Goal: Navigation & Orientation: Find specific page/section

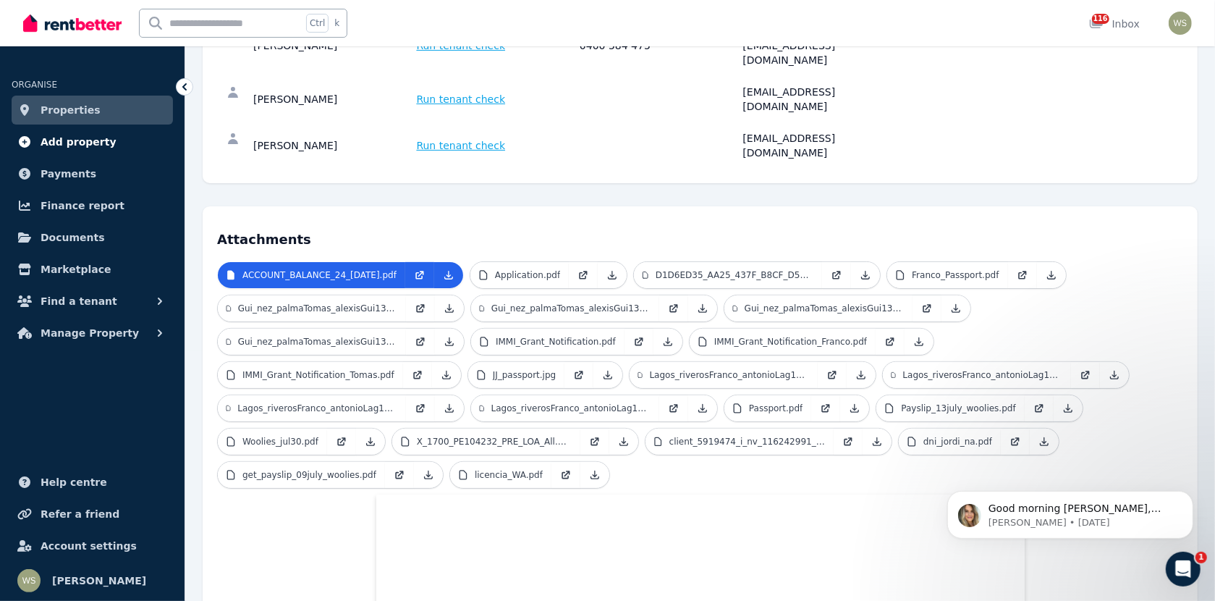
click at [86, 145] on span "Add property" at bounding box center [79, 141] width 76 height 17
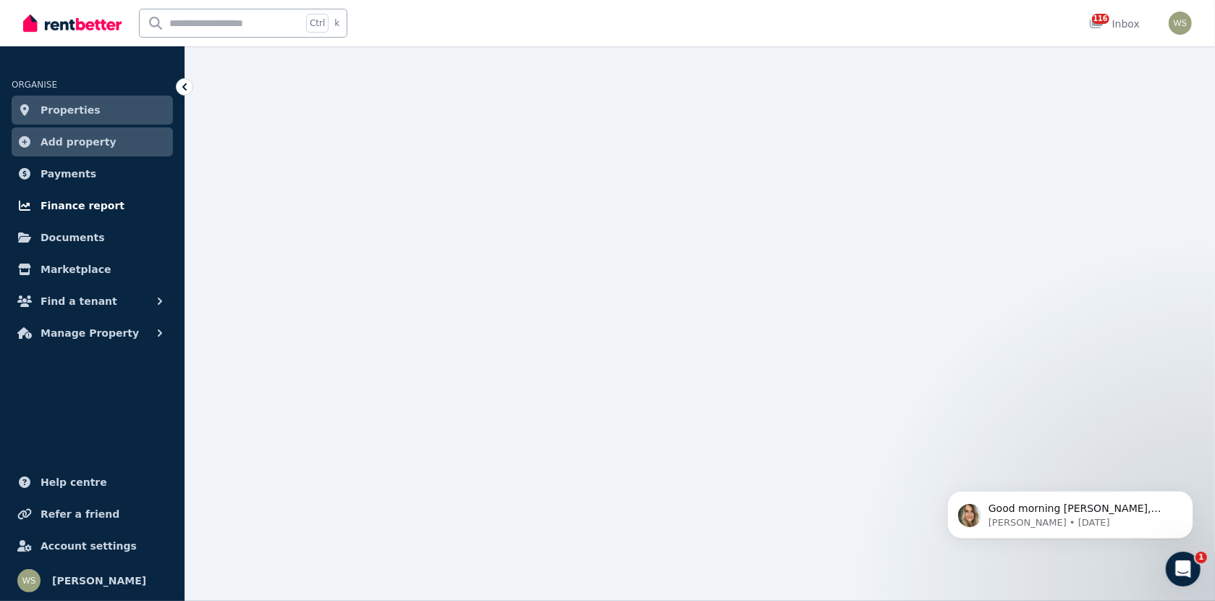
click at [89, 206] on span "Finance report" at bounding box center [83, 205] width 84 height 17
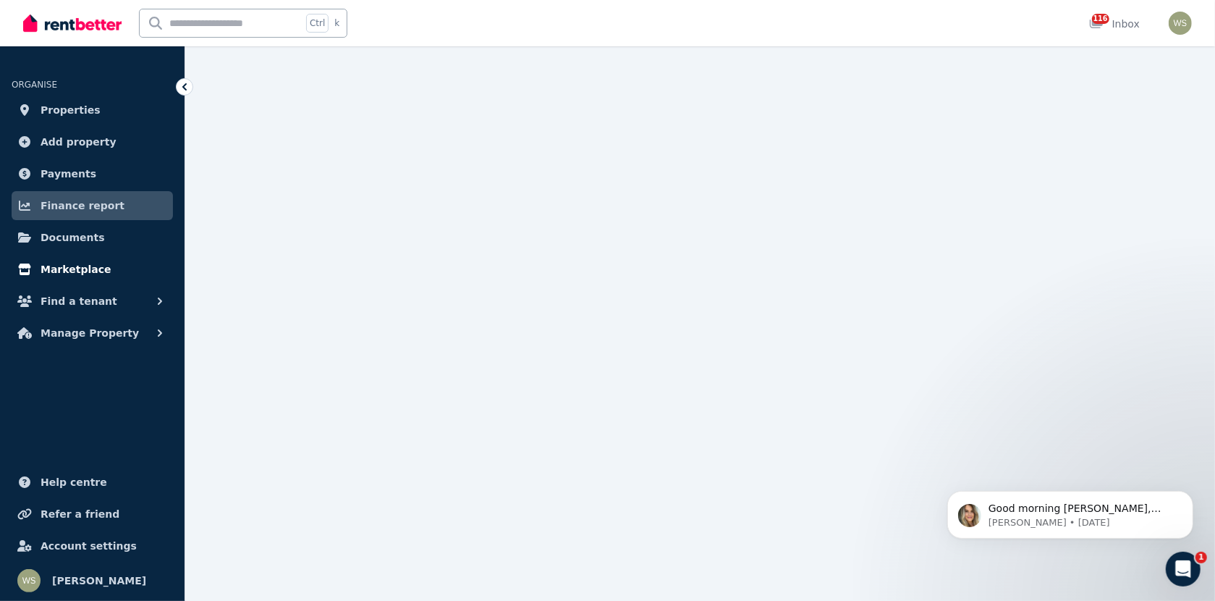
click at [81, 268] on span "Marketplace" at bounding box center [76, 269] width 70 height 17
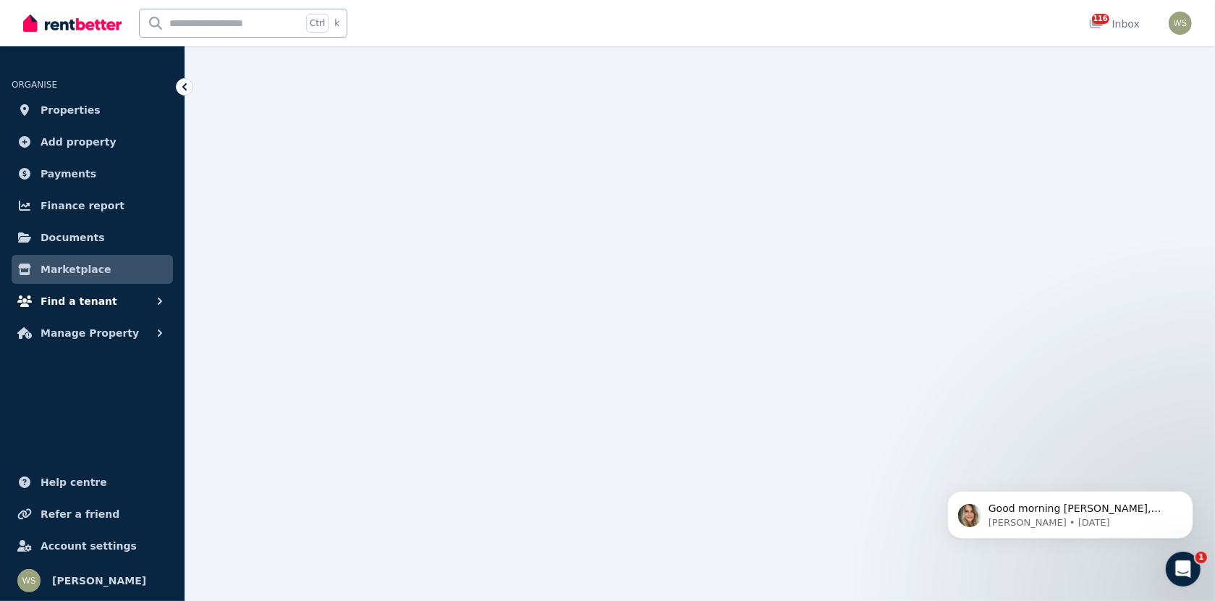
click at [85, 304] on span "Find a tenant" at bounding box center [79, 300] width 77 height 17
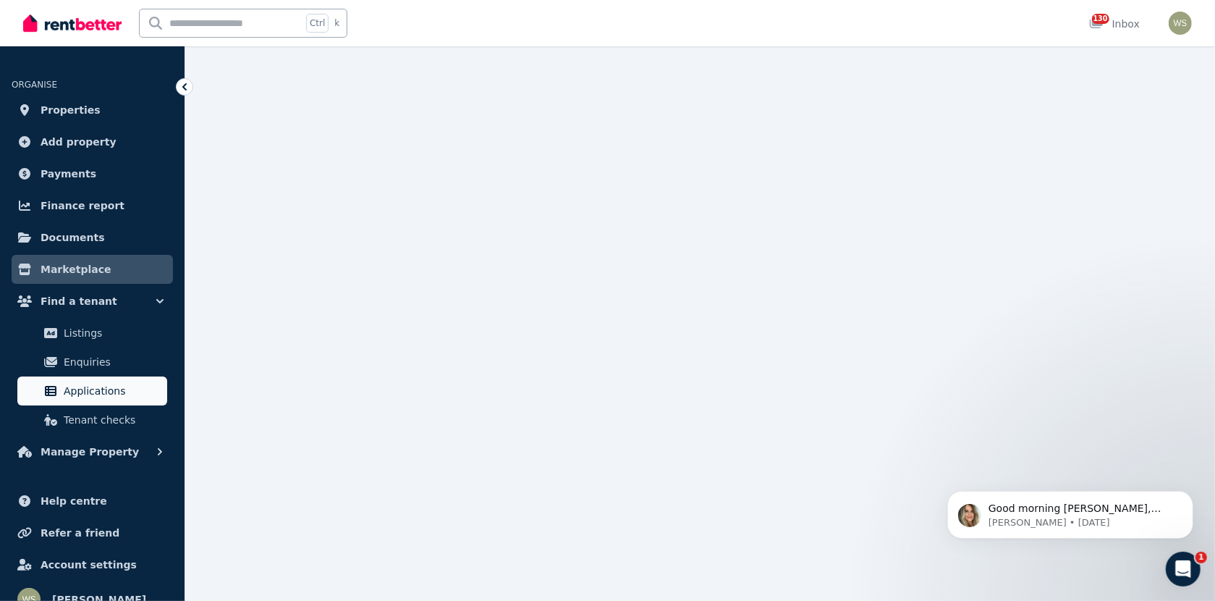
click at [114, 402] on link "Applications" at bounding box center [92, 390] width 150 height 29
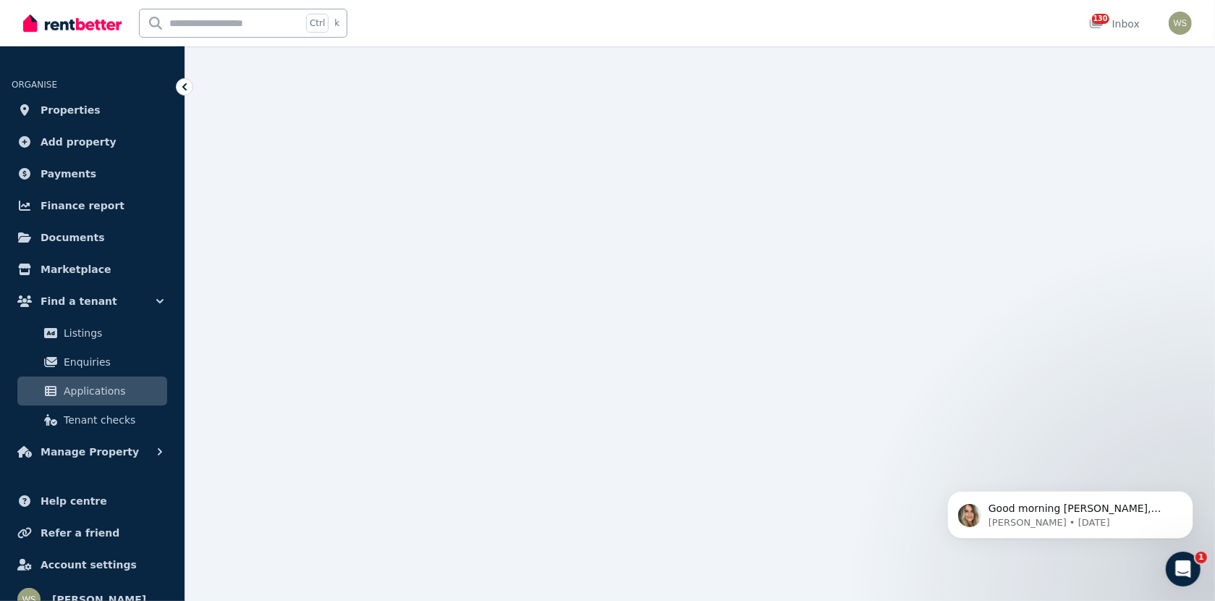
click at [115, 394] on span "Applications" at bounding box center [113, 390] width 98 height 17
click at [83, 389] on span "Applications" at bounding box center [113, 390] width 98 height 17
click at [448, 463] on div at bounding box center [607, 300] width 1215 height 601
click at [86, 394] on span "Applications" at bounding box center [113, 390] width 98 height 17
click at [90, 369] on span "Enquiries" at bounding box center [113, 361] width 98 height 17
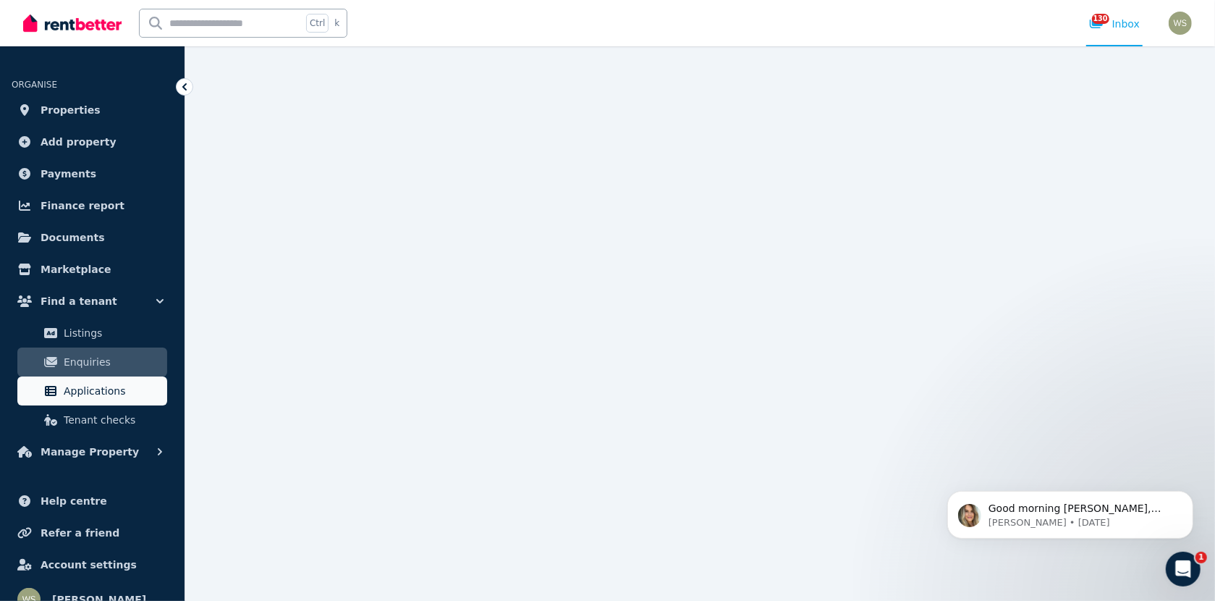
click at [88, 382] on span "Applications" at bounding box center [113, 390] width 98 height 17
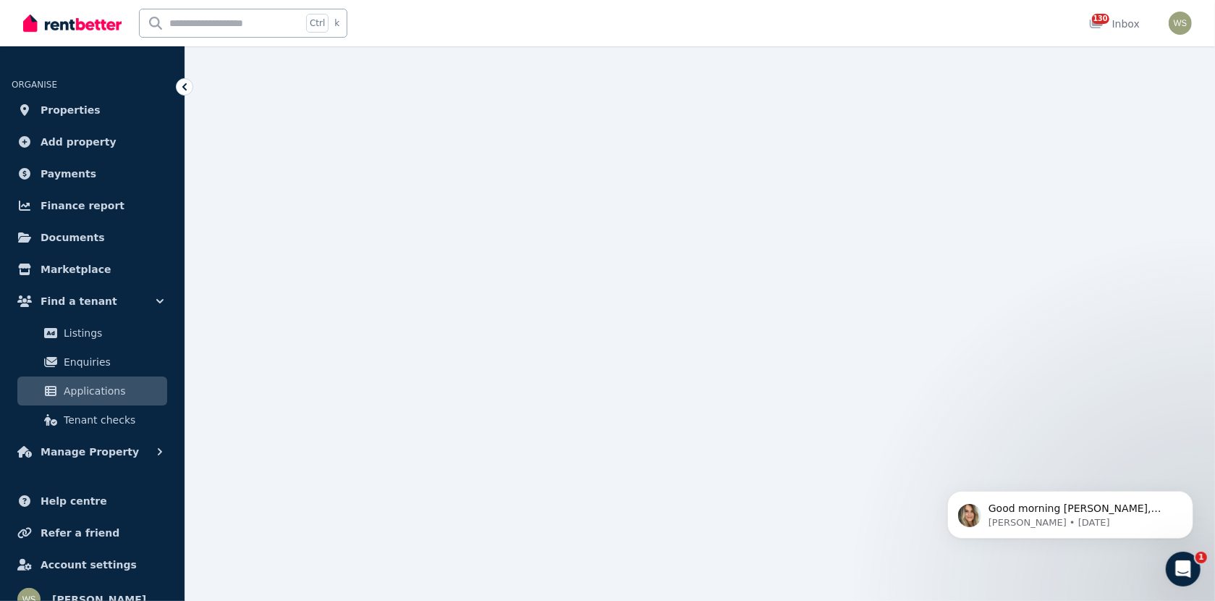
click at [85, 389] on span "Applications" at bounding box center [113, 390] width 98 height 17
click at [84, 389] on span "Applications" at bounding box center [113, 390] width 98 height 17
click at [53, 118] on span "Properties" at bounding box center [71, 109] width 60 height 17
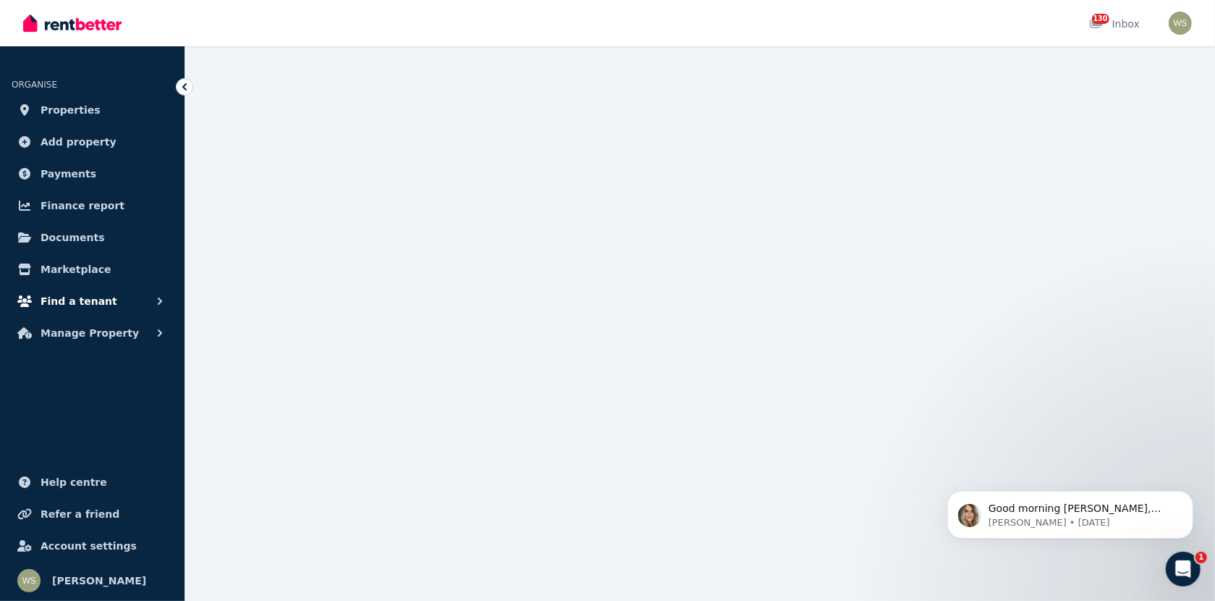
click at [35, 302] on button "Find a tenant" at bounding box center [92, 301] width 161 height 29
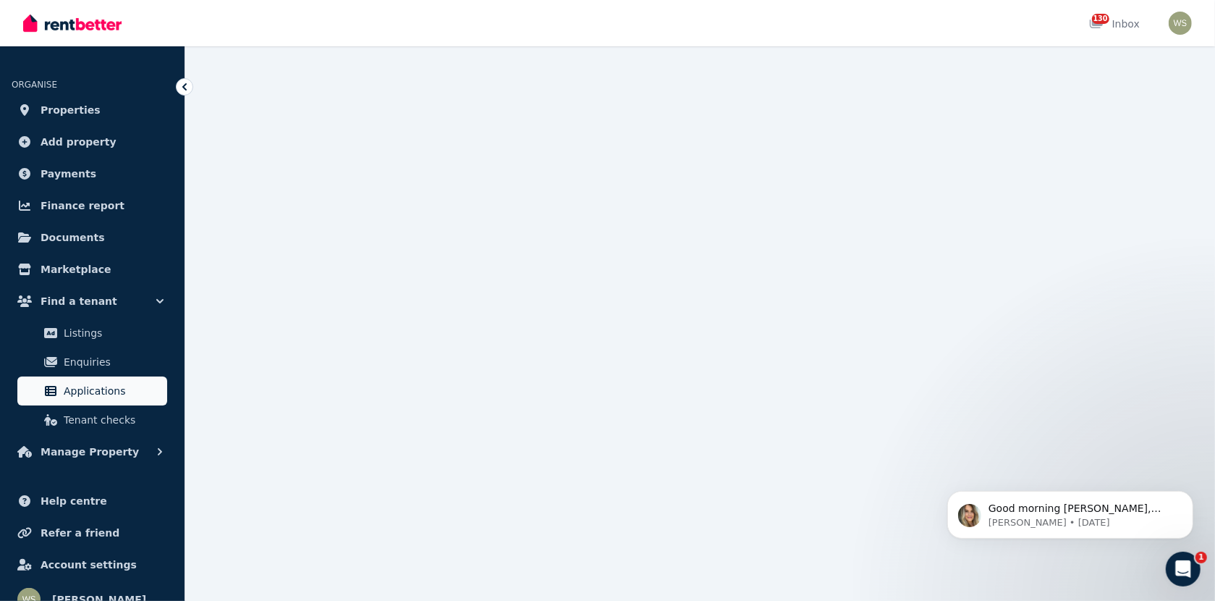
click at [72, 387] on span "Applications" at bounding box center [113, 390] width 98 height 17
click at [79, 391] on span "Applications" at bounding box center [113, 390] width 98 height 17
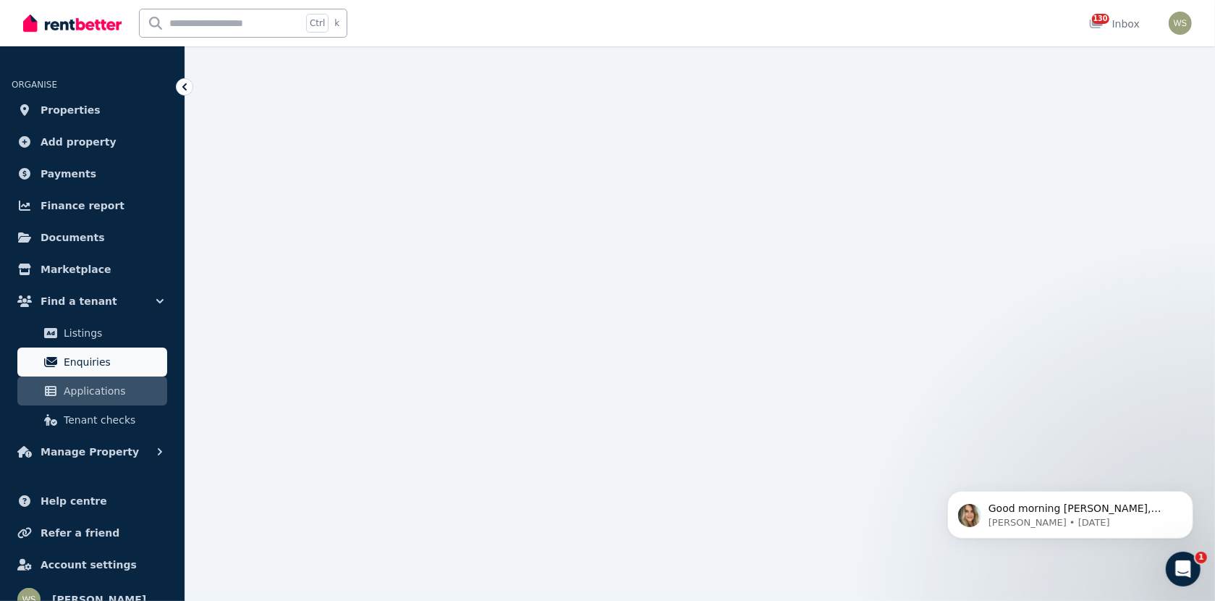
click at [82, 370] on span "Enquiries" at bounding box center [113, 361] width 98 height 17
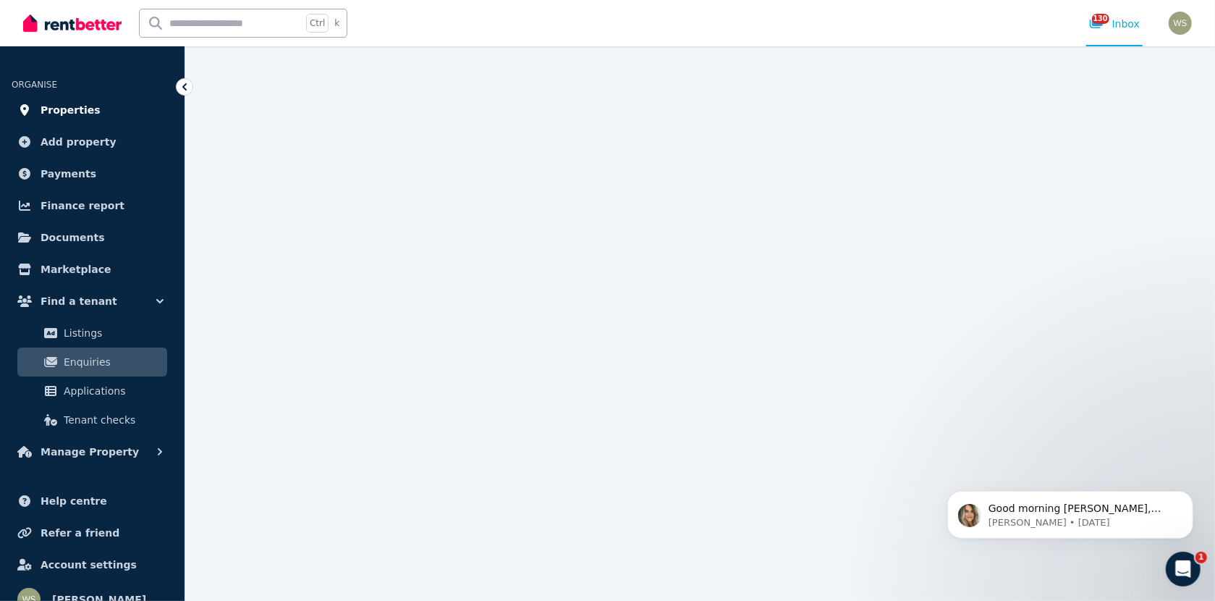
click at [76, 109] on span "Properties" at bounding box center [71, 109] width 60 height 17
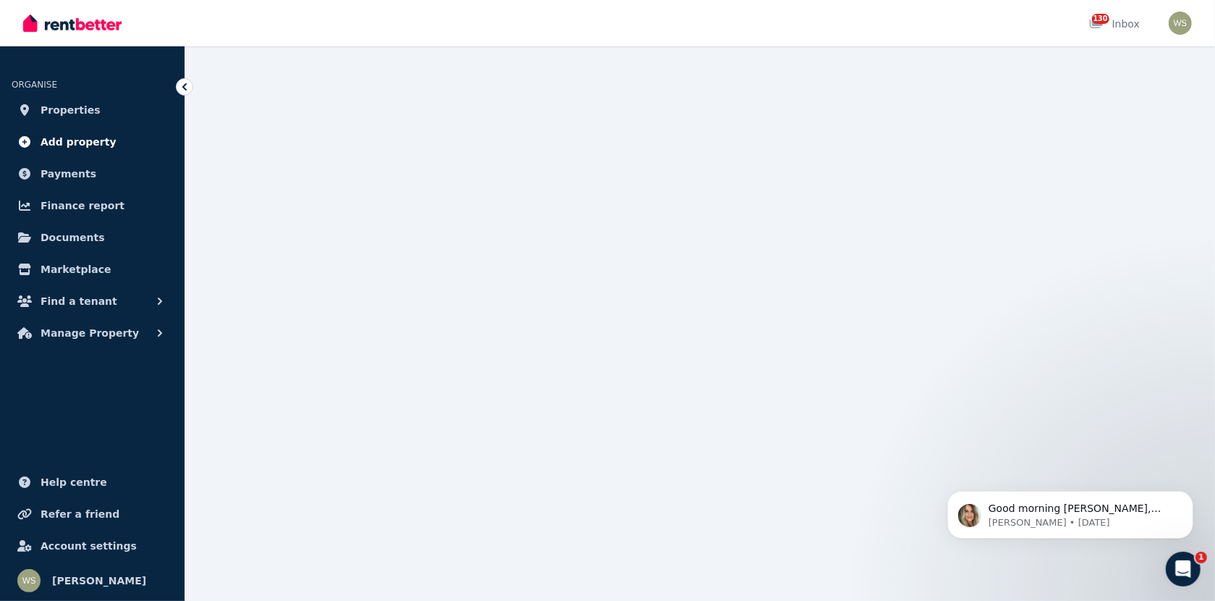
click at [89, 141] on span "Add property" at bounding box center [79, 141] width 76 height 17
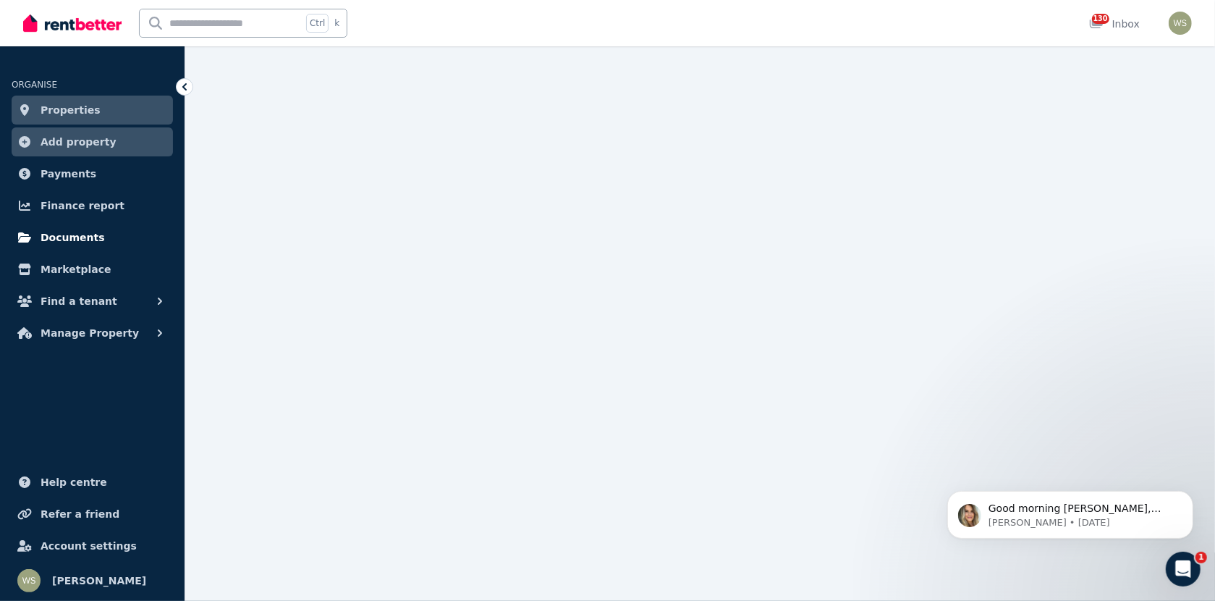
click at [84, 244] on span "Documents" at bounding box center [73, 237] width 64 height 17
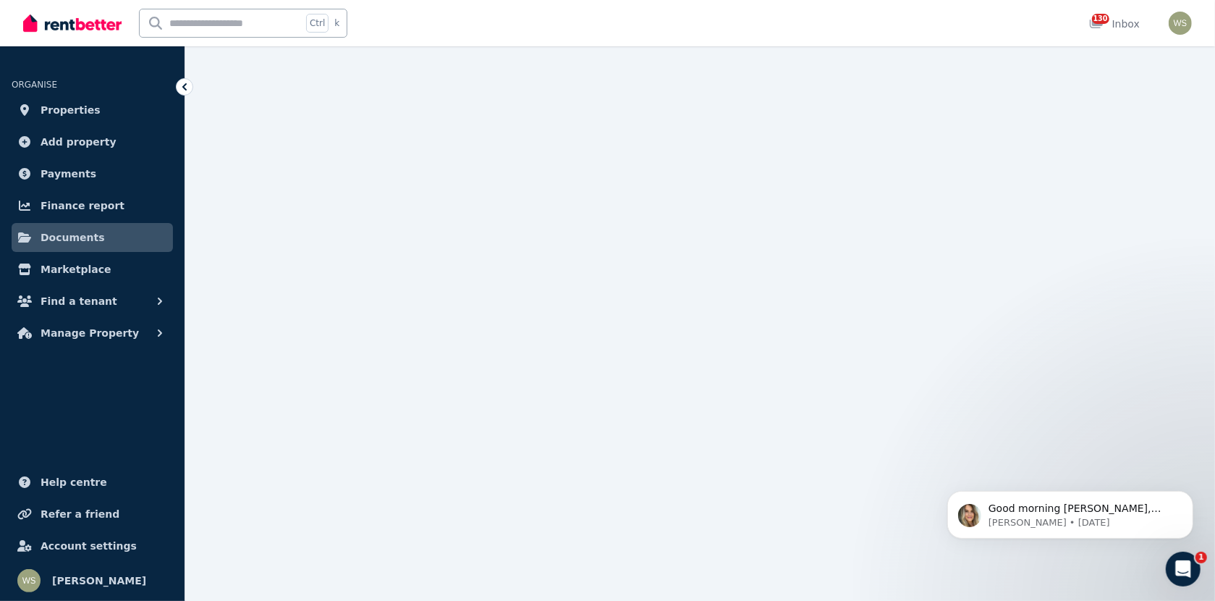
drag, startPoint x: 672, startPoint y: 531, endPoint x: 673, endPoint y: 539, distance: 7.3
click at [673, 539] on div at bounding box center [607, 300] width 1215 height 601
click at [1075, 511] on p "Good morning [PERSON_NAME], thanks for your message. I've reviewed your account…" at bounding box center [1081, 508] width 187 height 14
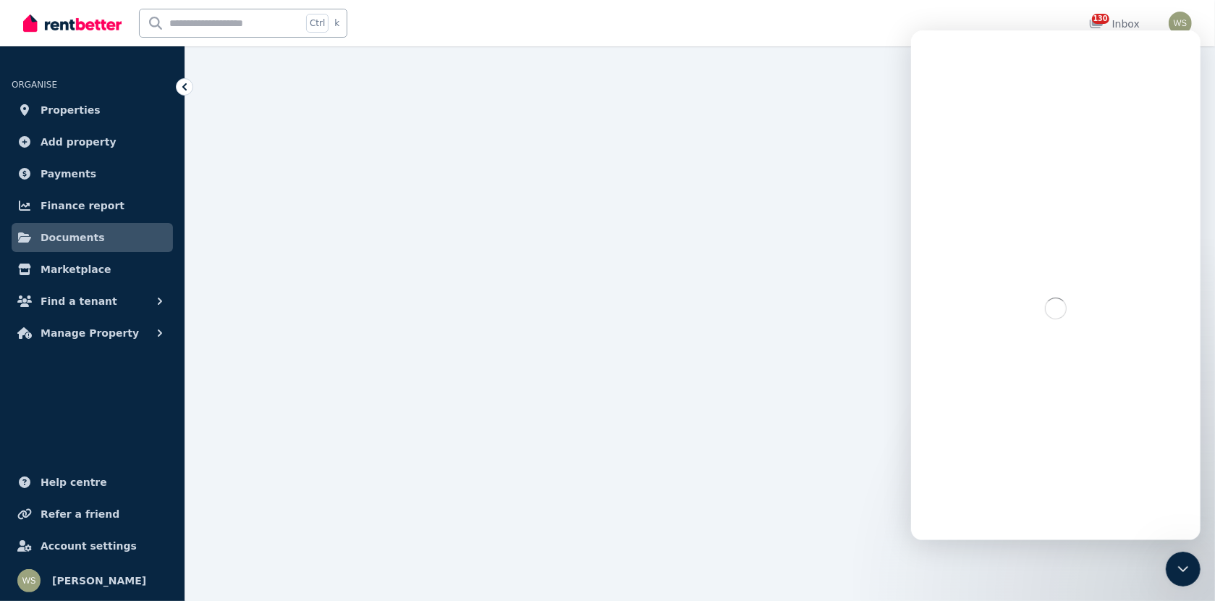
click at [1185, 576] on icon "Close Intercom Messenger" at bounding box center [1182, 568] width 17 height 17
drag, startPoint x: 1182, startPoint y: 566, endPoint x: 1413, endPoint y: 963, distance: 459.0
click at [1182, 566] on icon "Open Intercom Messenger" at bounding box center [1183, 569] width 24 height 24
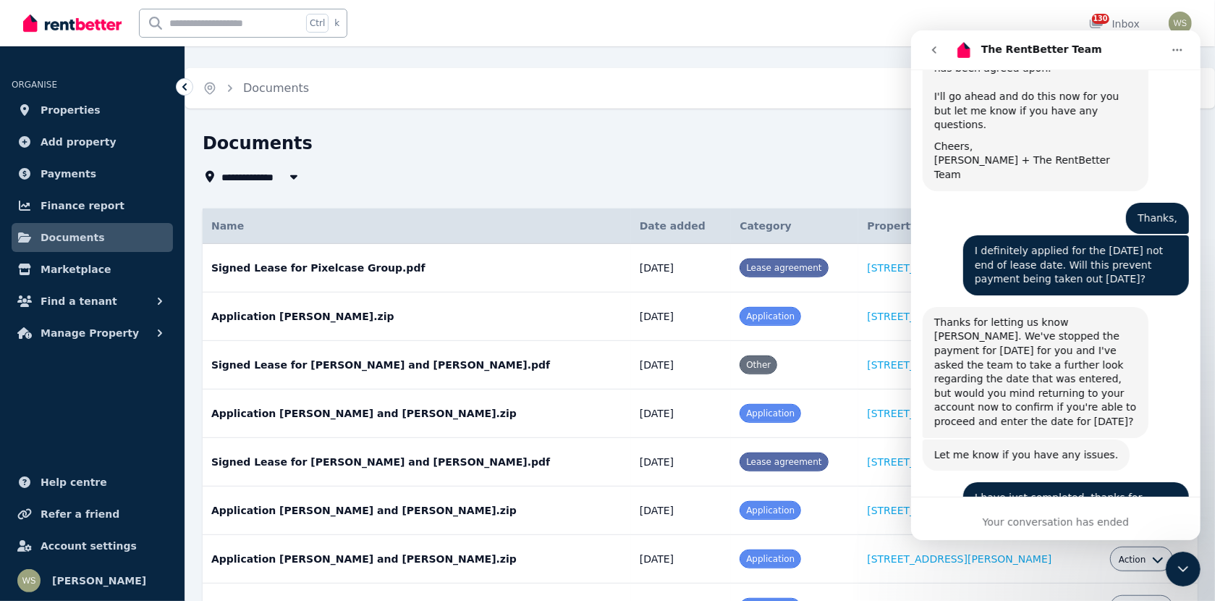
scroll to position [3191, 0]
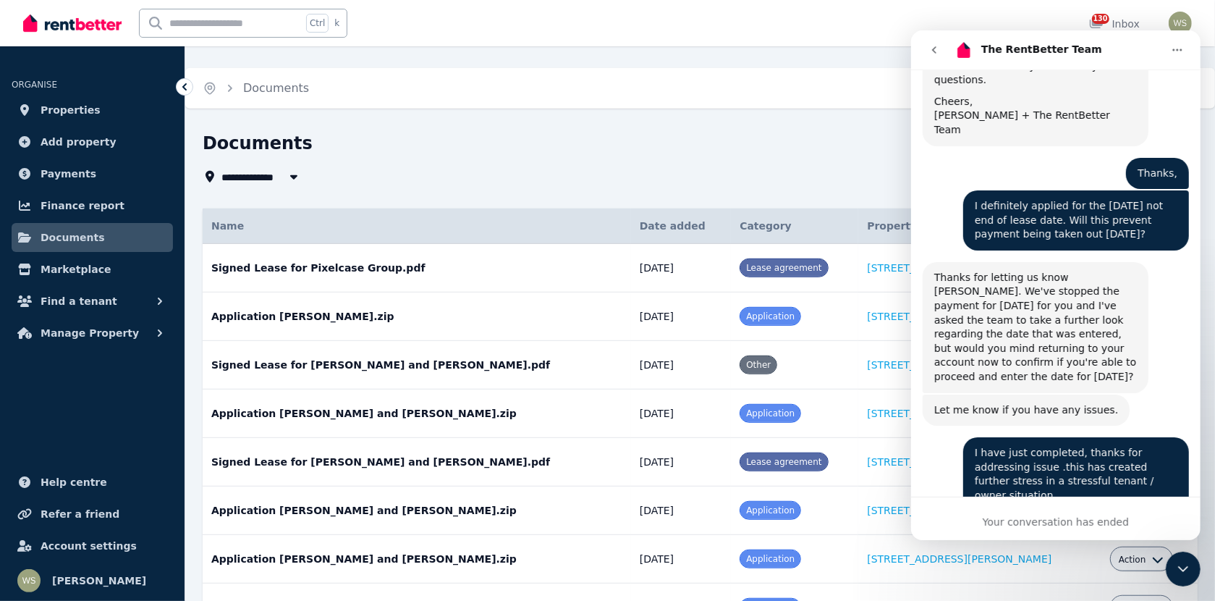
click at [814, 163] on div "**********" at bounding box center [652, 159] width 898 height 54
click at [771, 267] on span "Lease agreement" at bounding box center [783, 268] width 75 height 10
click at [931, 55] on icon "go back" at bounding box center [934, 50] width 12 height 12
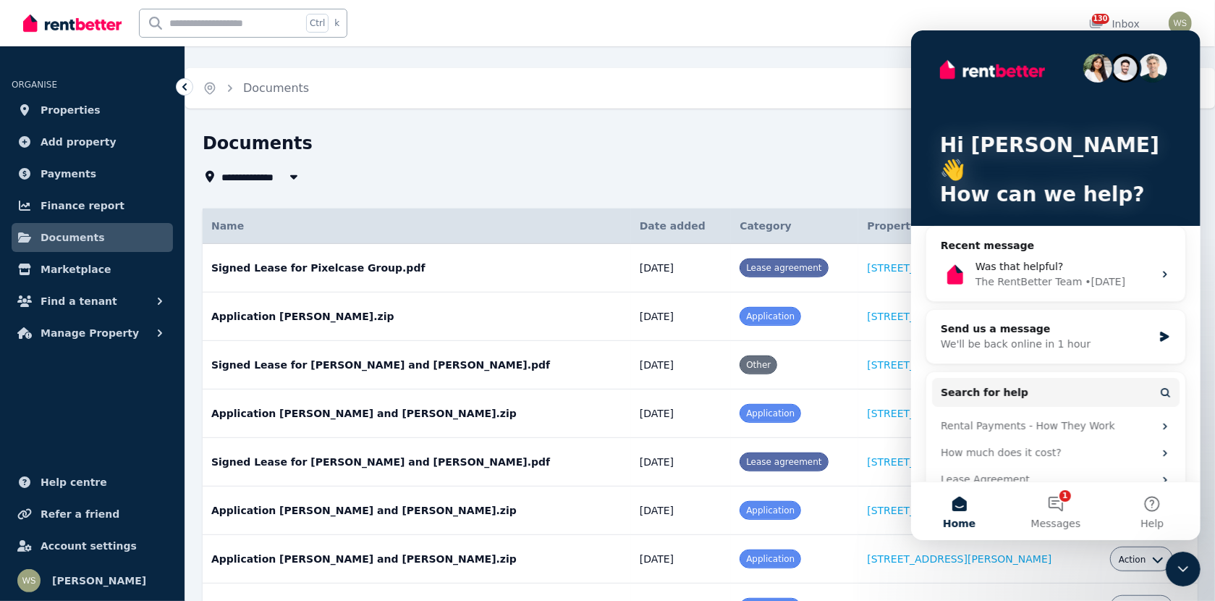
click at [1181, 577] on div "Close Intercom Messenger" at bounding box center [1182, 568] width 35 height 35
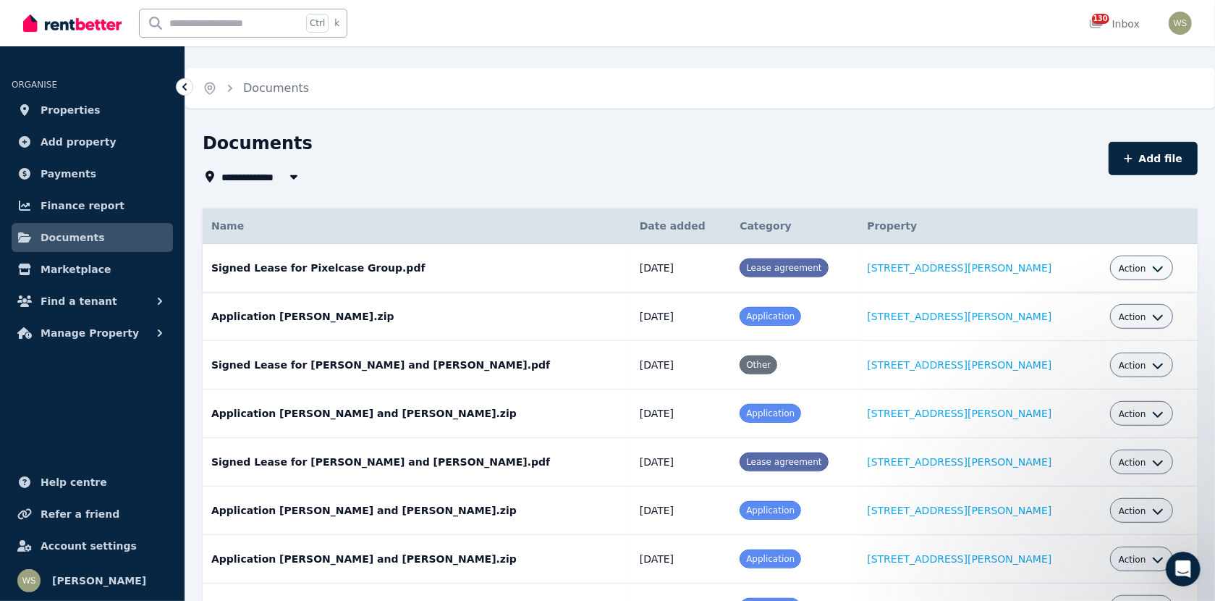
click at [766, 266] on span "Lease agreement" at bounding box center [783, 268] width 75 height 10
click at [1152, 271] on icon "button" at bounding box center [1158, 269] width 12 height 12
click at [1152, 269] on icon "button" at bounding box center [1158, 269] width 12 height 12
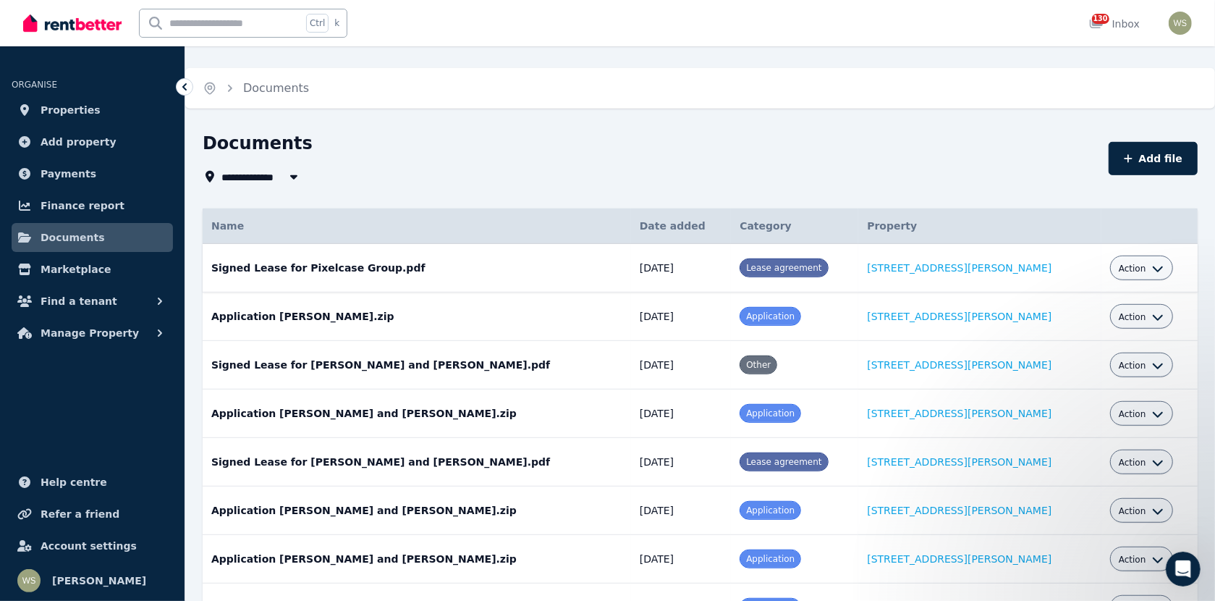
click at [1119, 269] on span "Action" at bounding box center [1133, 269] width 28 height 12
drag, startPoint x: 788, startPoint y: 268, endPoint x: 319, endPoint y: 318, distance: 471.8
click at [782, 267] on span "Lease agreement" at bounding box center [783, 268] width 75 height 10
click at [746, 259] on span at bounding box center [783, 267] width 87 height 17
click at [934, 262] on link "[STREET_ADDRESS][PERSON_NAME]" at bounding box center [959, 268] width 185 height 12
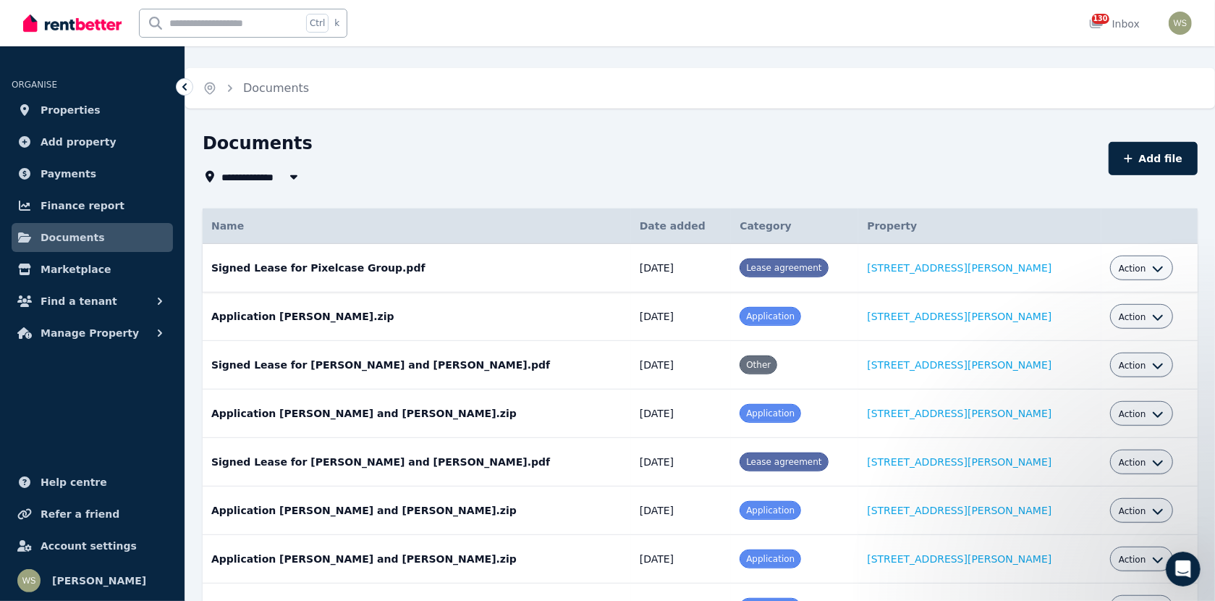
click at [747, 263] on span "Lease agreement" at bounding box center [783, 268] width 75 height 10
click at [1121, 263] on span "Action" at bounding box center [1133, 269] width 28 height 12
click at [1153, 266] on icon "button" at bounding box center [1158, 269] width 10 height 6
click at [1152, 263] on icon "button" at bounding box center [1158, 269] width 12 height 12
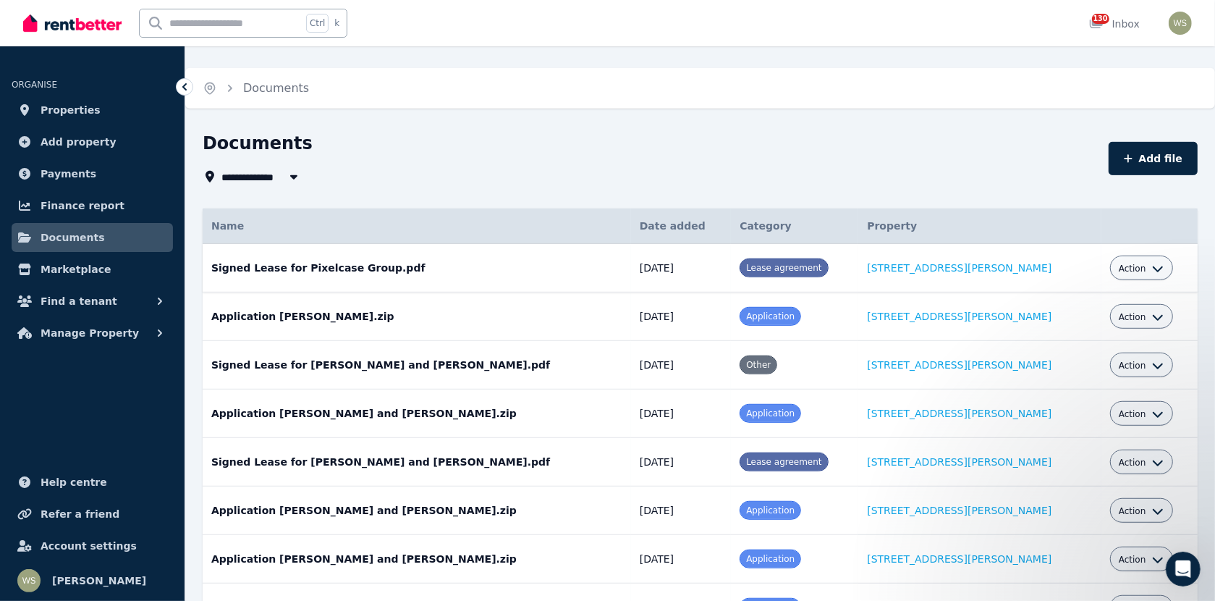
click at [1152, 263] on icon "button" at bounding box center [1158, 269] width 12 height 12
click at [340, 244] on td "Signed Lease for Pixelcase Group.pdf Date added: [DATE] Category: Lease agreeme…" at bounding box center [417, 268] width 429 height 48
click at [651, 244] on td "[DATE]" at bounding box center [681, 268] width 100 height 48
drag, startPoint x: 1142, startPoint y: 198, endPoint x: 1128, endPoint y: 198, distance: 13.0
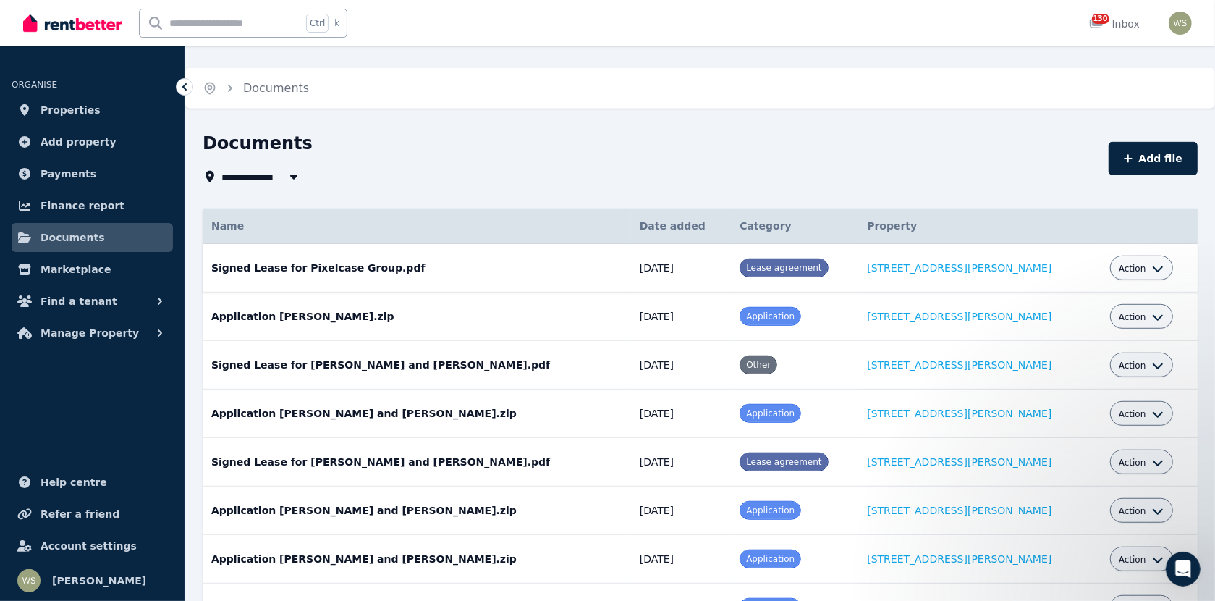
click at [1153, 266] on icon "button" at bounding box center [1158, 269] width 10 height 6
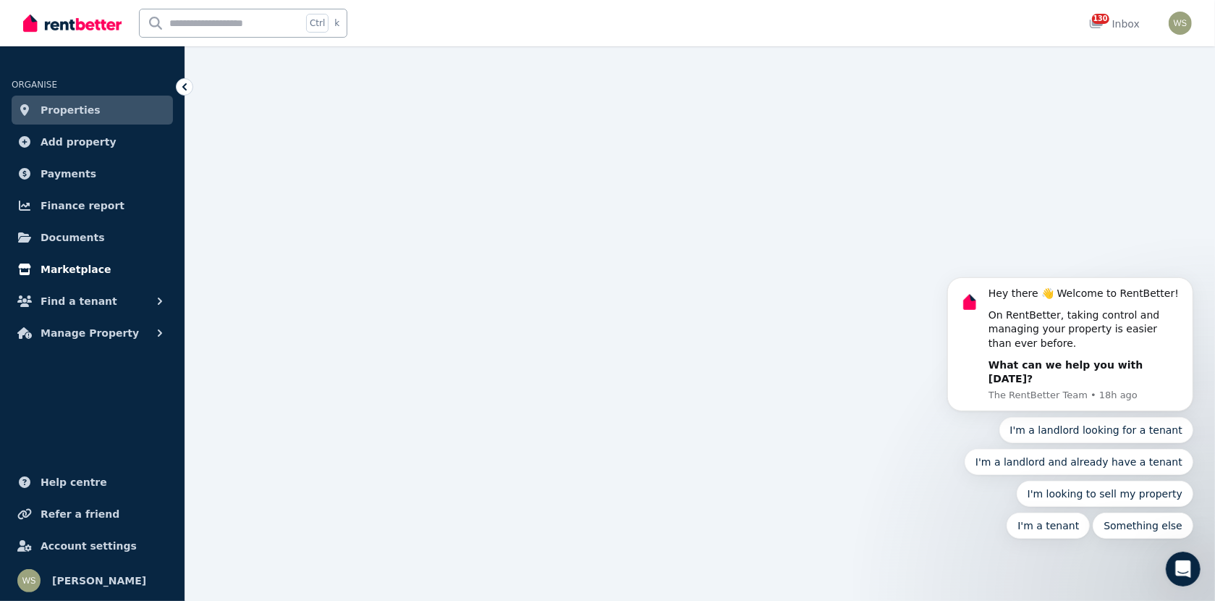
click at [62, 271] on span "Marketplace" at bounding box center [76, 269] width 70 height 17
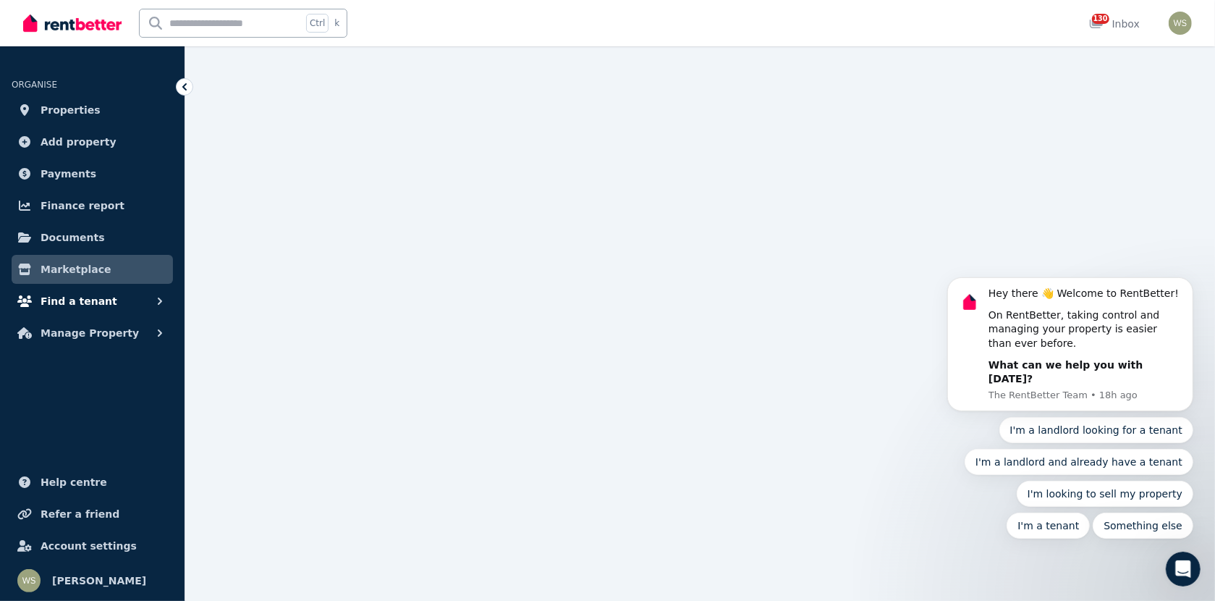
click at [69, 301] on span "Find a tenant" at bounding box center [79, 300] width 77 height 17
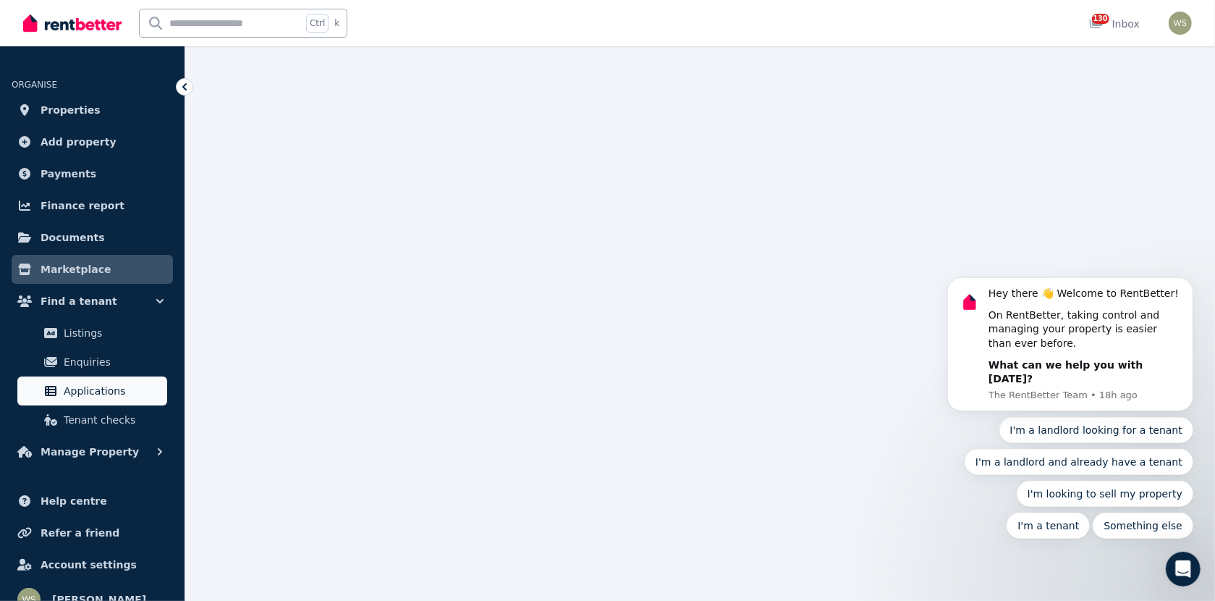
click at [111, 394] on span "Applications" at bounding box center [113, 390] width 98 height 17
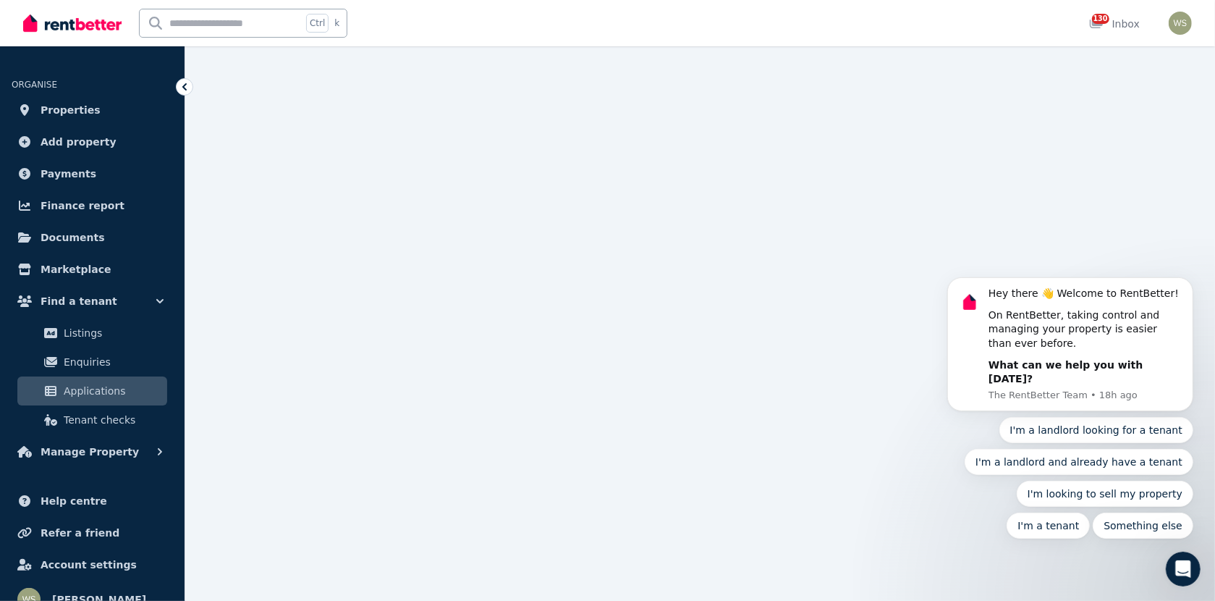
click at [78, 394] on span "Applications" at bounding box center [113, 390] width 98 height 17
click at [69, 244] on span "Documents" at bounding box center [73, 237] width 64 height 17
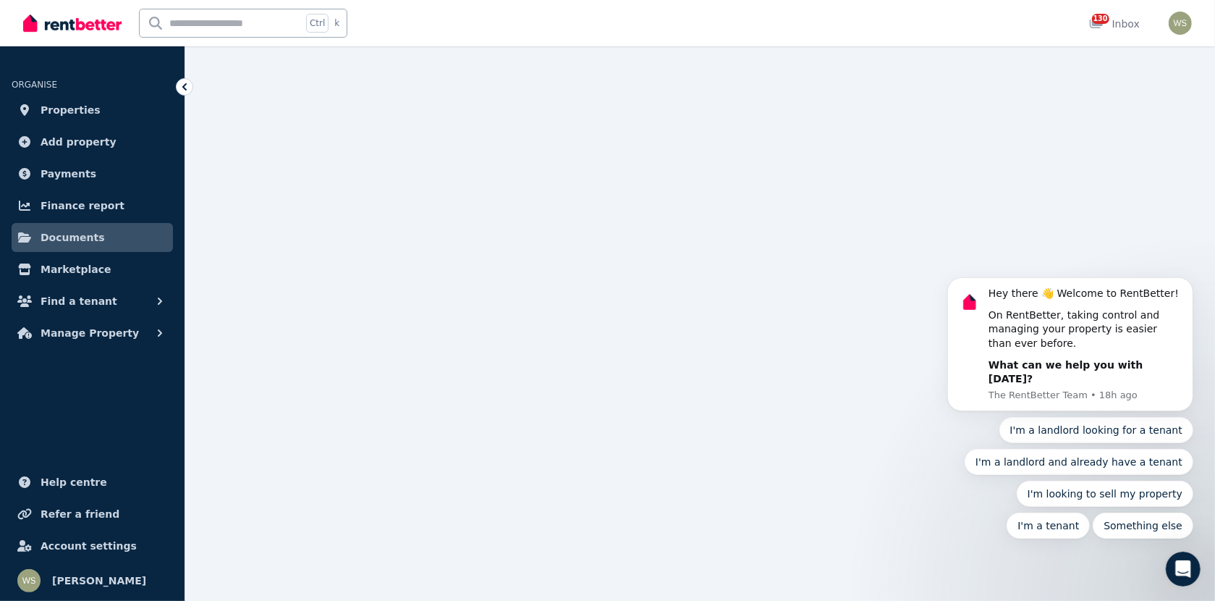
click at [131, 242] on link "Documents" at bounding box center [92, 237] width 161 height 29
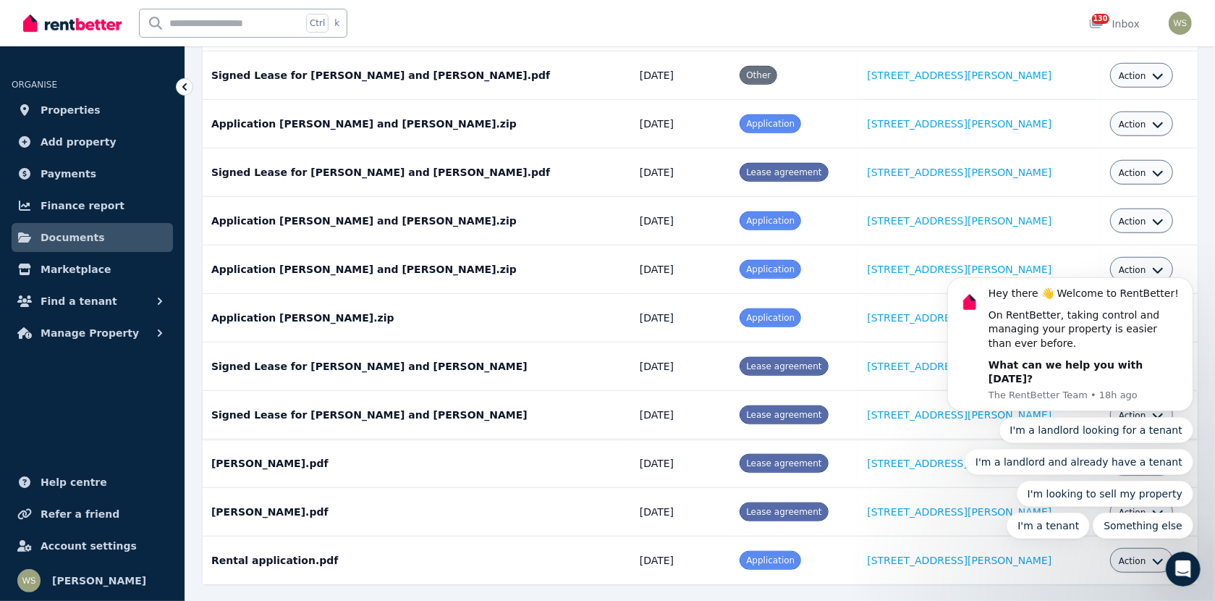
scroll to position [724, 0]
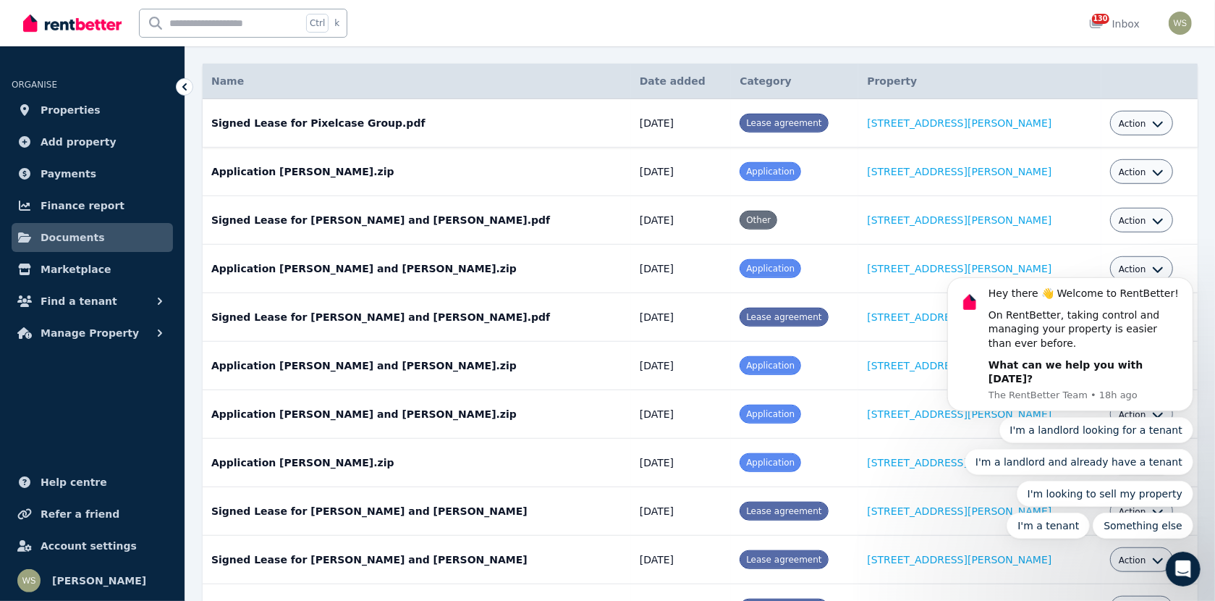
click at [1152, 121] on icon "button" at bounding box center [1158, 124] width 12 height 12
click at [1047, 185] on body "Hey there 👋 Welcome to RentBetter! On RentBetter, taking control and managing y…" at bounding box center [1070, 355] width 278 height 400
click at [1181, 581] on div "Open Intercom Messenger" at bounding box center [1183, 568] width 48 height 48
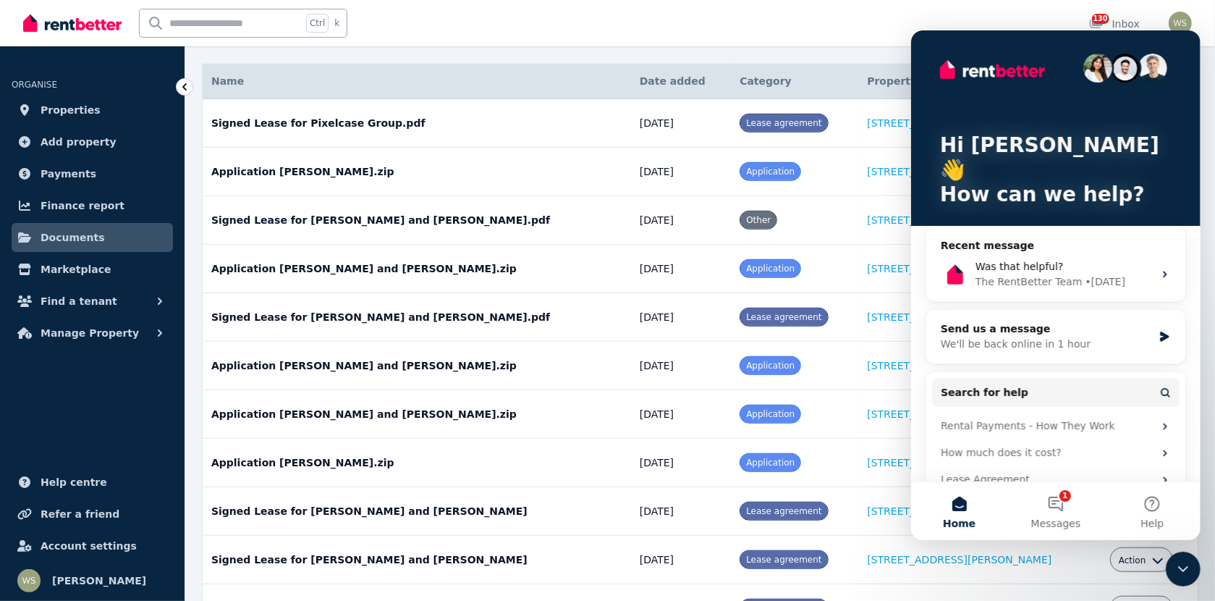
click at [1178, 569] on icon "Close Intercom Messenger" at bounding box center [1182, 568] width 17 height 17
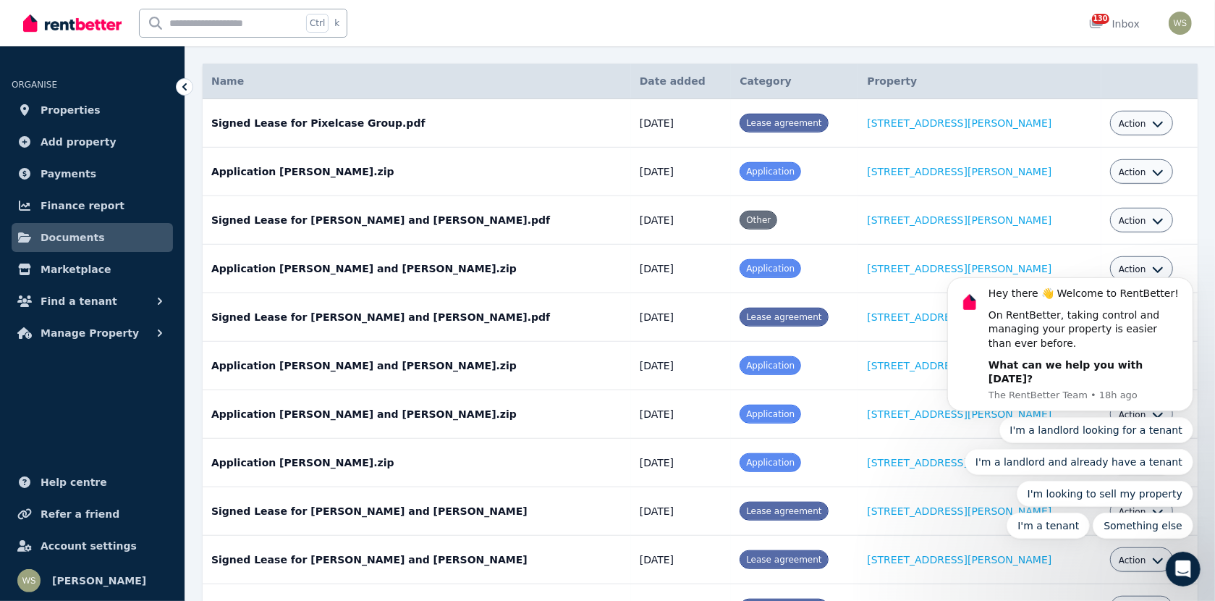
scroll to position [0, 0]
click at [1191, 290] on button "Dismiss notification" at bounding box center [1188, 280] width 19 height 19
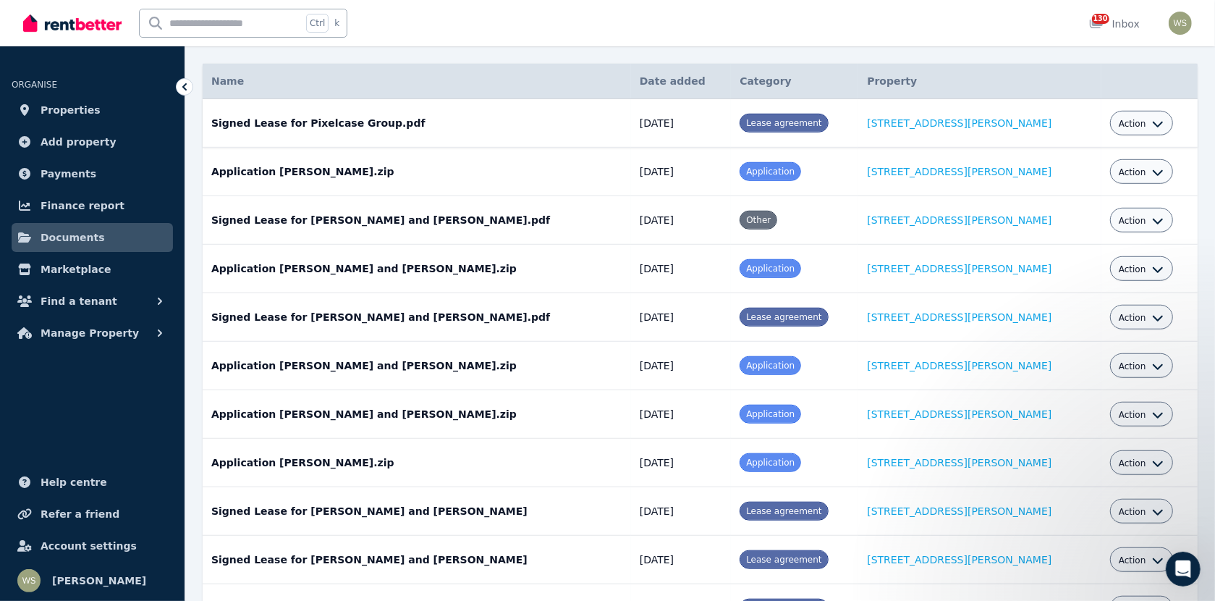
click at [1119, 125] on span "Action" at bounding box center [1133, 124] width 28 height 12
click at [1046, 182] on link "View" at bounding box center [1097, 182] width 139 height 26
click at [90, 297] on span "Find a tenant" at bounding box center [79, 300] width 77 height 17
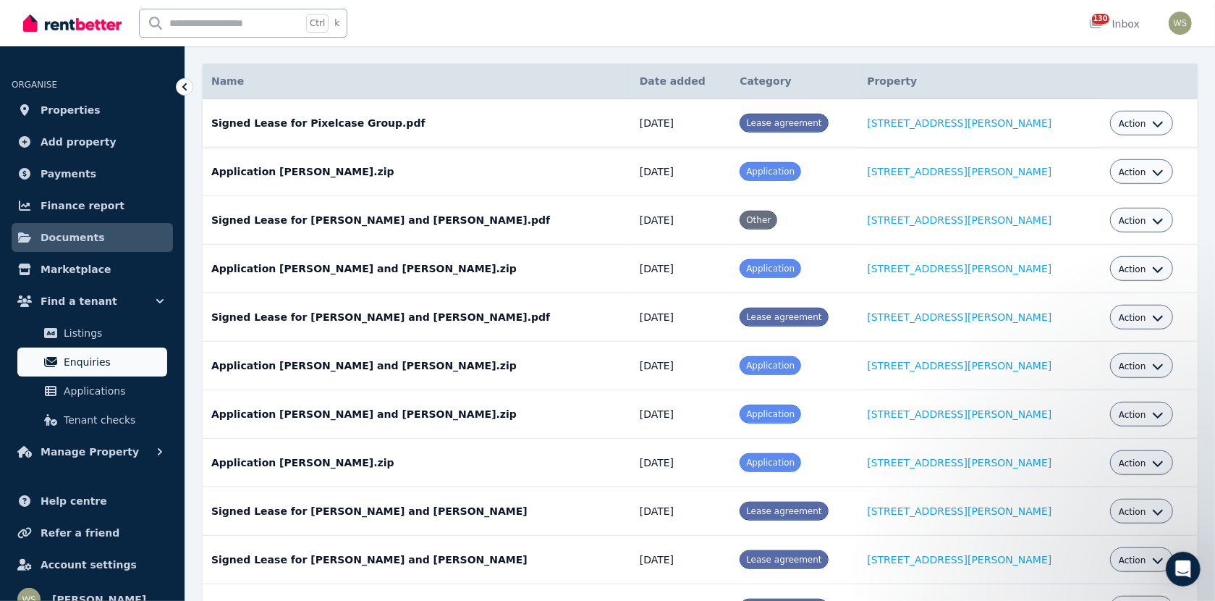
click at [97, 363] on span "Enquiries" at bounding box center [113, 361] width 98 height 17
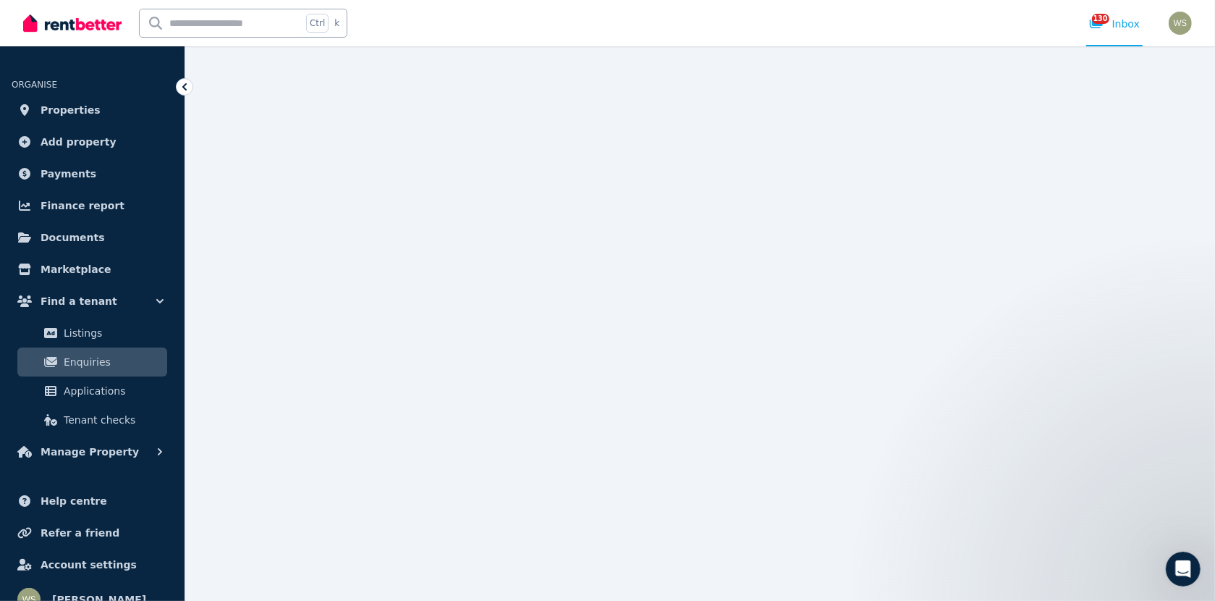
click at [71, 358] on span "Enquiries" at bounding box center [113, 361] width 98 height 17
click at [51, 361] on icon at bounding box center [50, 362] width 13 height 10
click at [884, 207] on div at bounding box center [607, 300] width 1215 height 601
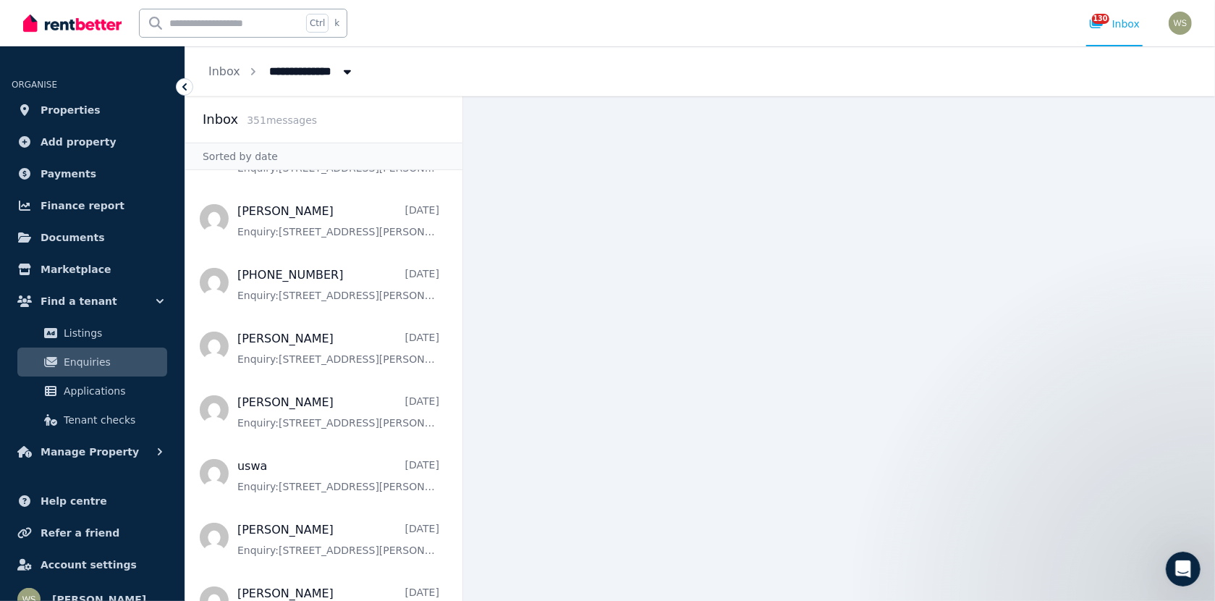
scroll to position [2099, 0]
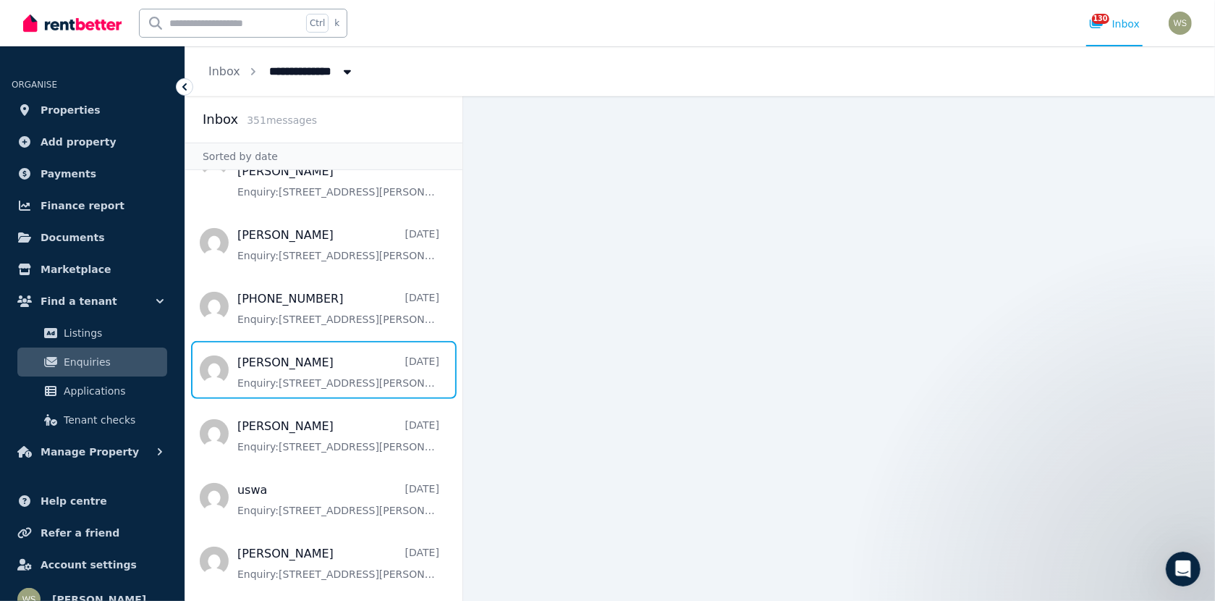
click at [305, 341] on span "Message list" at bounding box center [323, 370] width 277 height 58
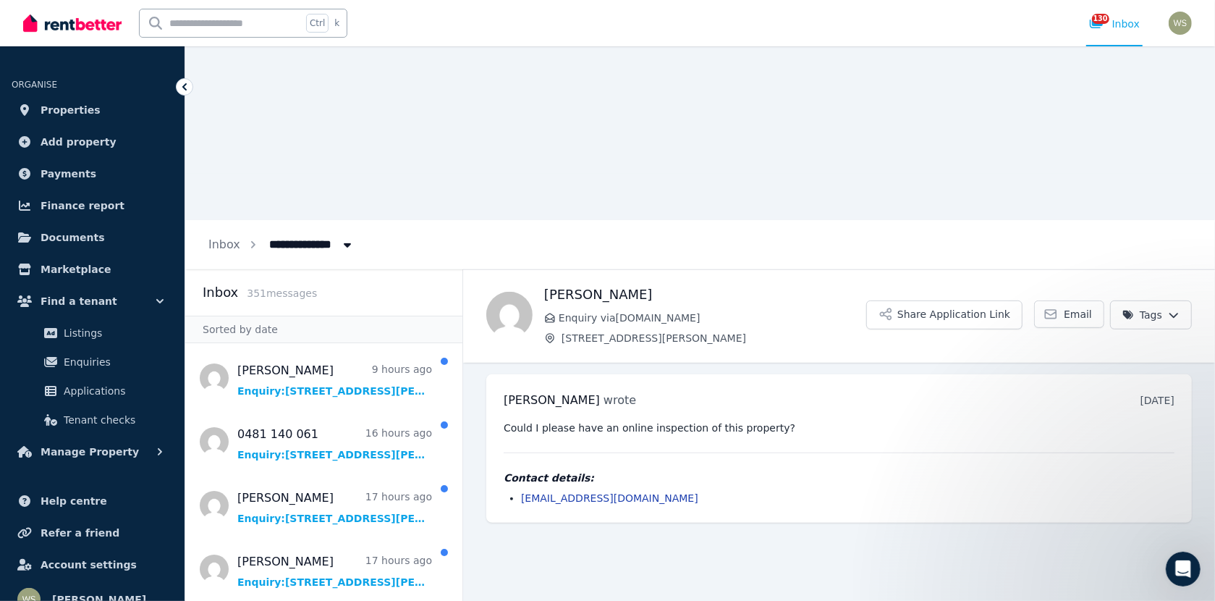
scroll to position [600, 0]
